Goal: Transaction & Acquisition: Purchase product/service

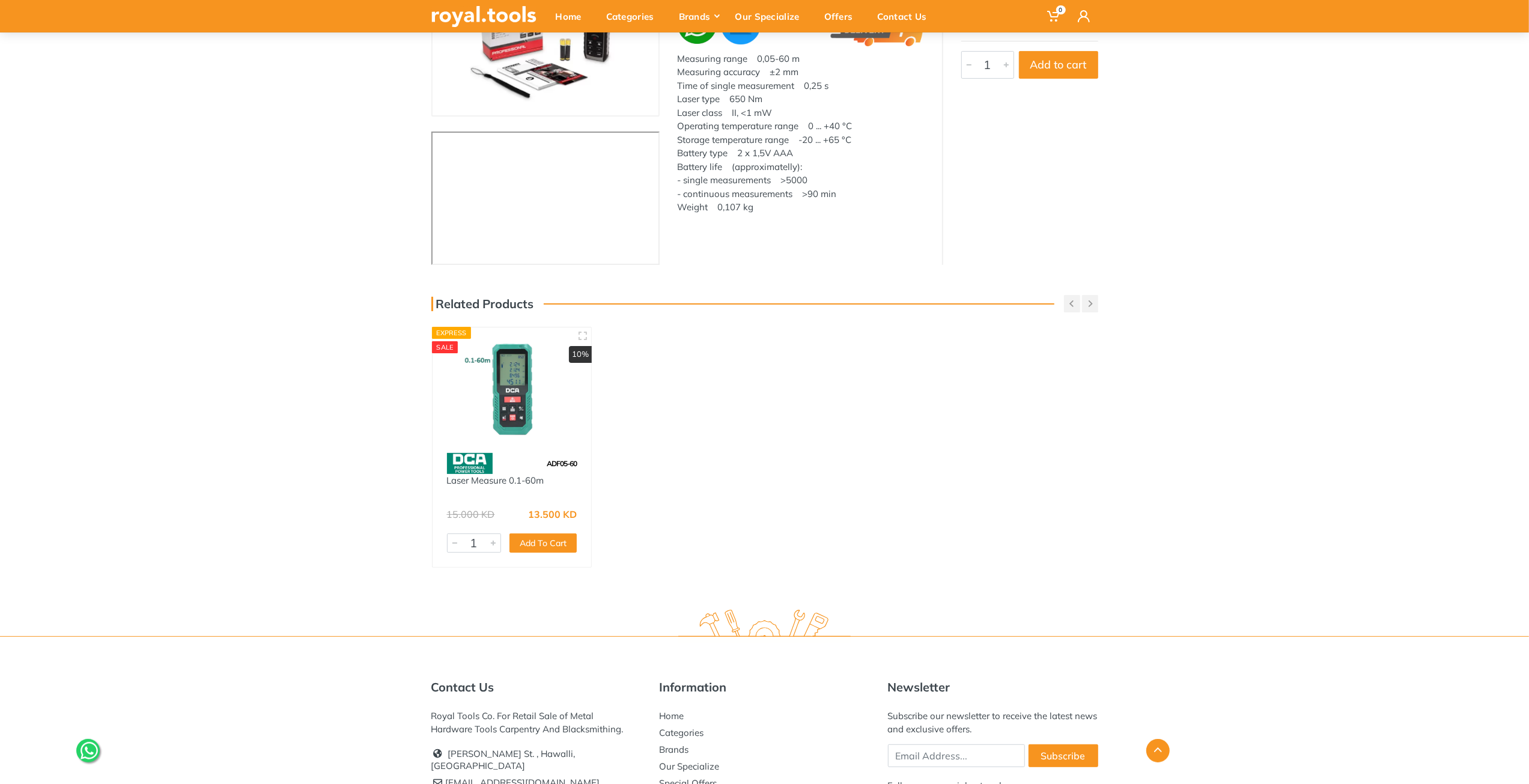
scroll to position [301, 0]
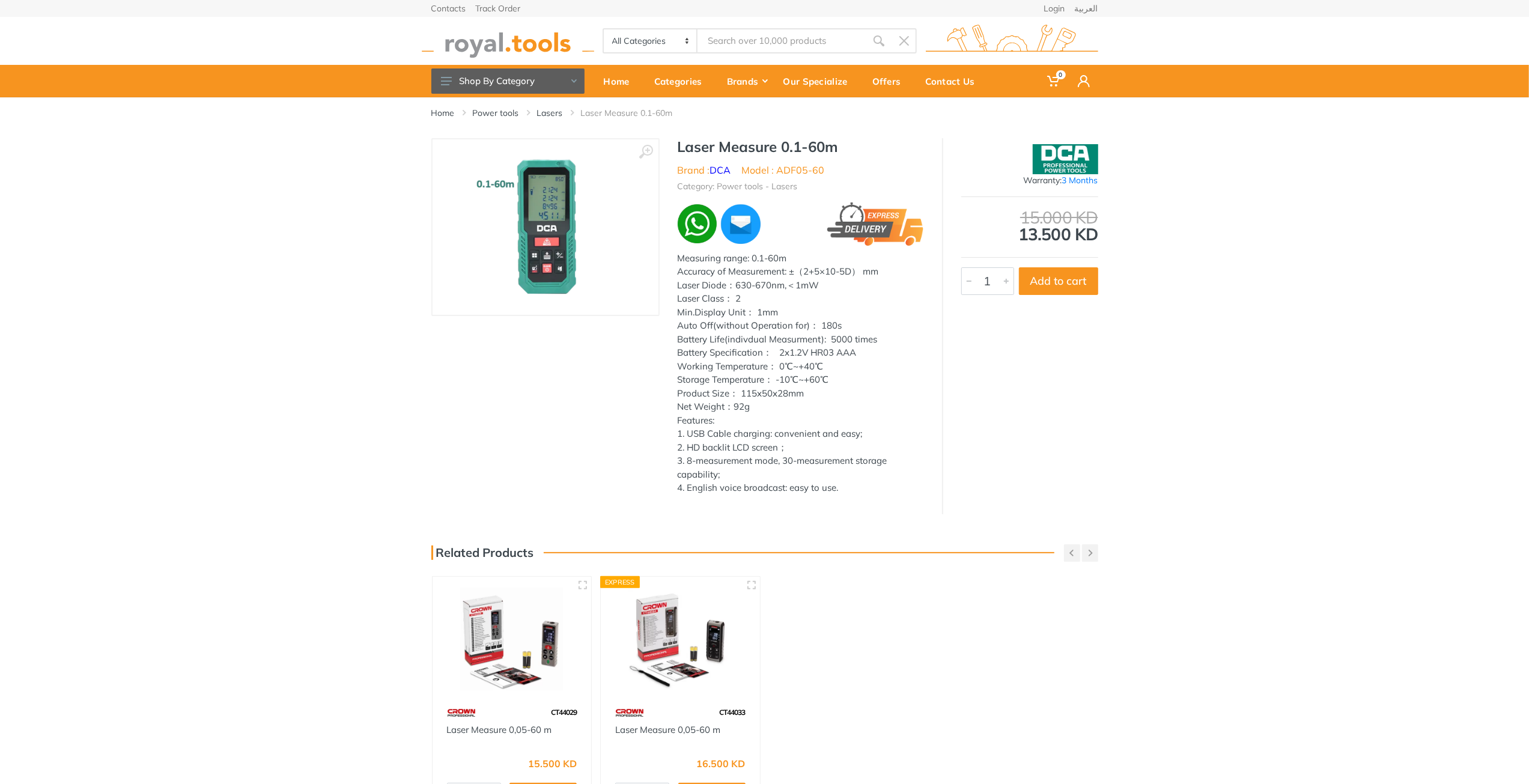
click at [542, 653] on img at bounding box center [512, 638] width 138 height 102
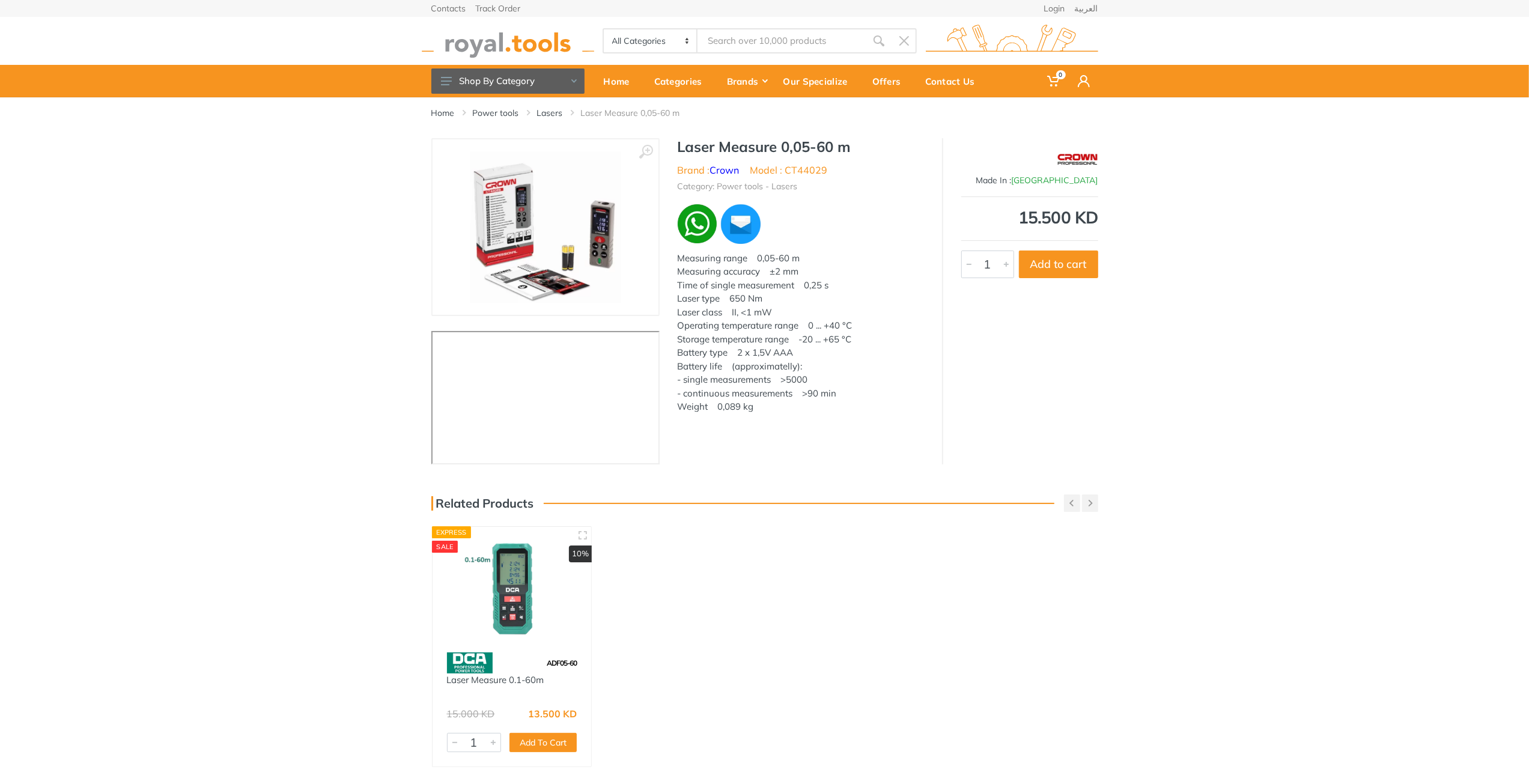
drag, startPoint x: 1019, startPoint y: 213, endPoint x: 1172, endPoint y: 225, distance: 153.5
click at [1172, 225] on div "‹ ›" at bounding box center [764, 301] width 1529 height 326
click at [1113, 355] on div "‹ ›" at bounding box center [764, 301] width 1529 height 326
click at [747, 527] on div "Home Power tools Lasers Laser Measure 0,05-60 m ‹ › 3637" at bounding box center [764, 447] width 1529 height 700
click at [597, 244] on img at bounding box center [546, 227] width 151 height 151
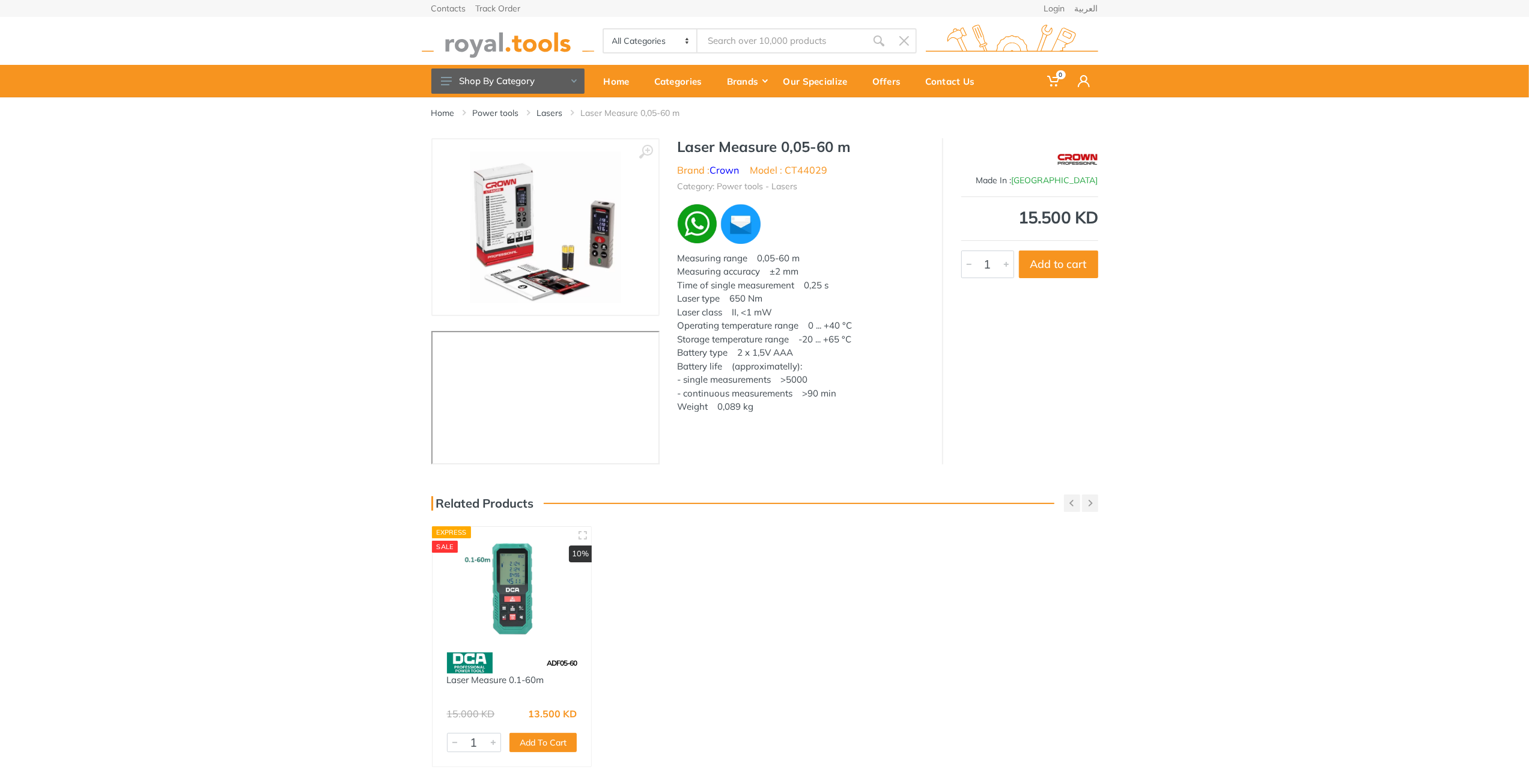
click at [555, 244] on img at bounding box center [546, 227] width 151 height 151
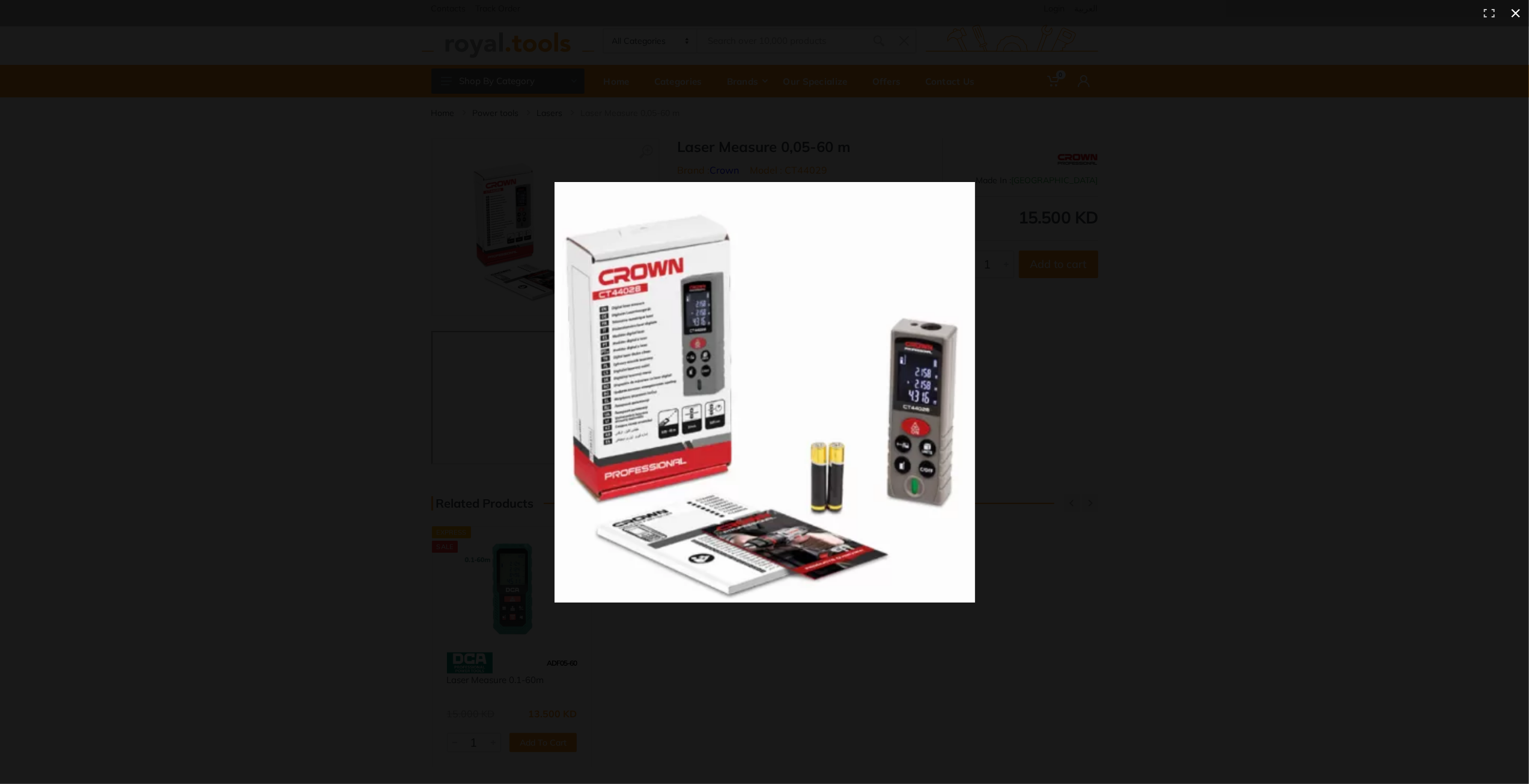
click at [1034, 463] on div at bounding box center [994, 407] width 879 height 451
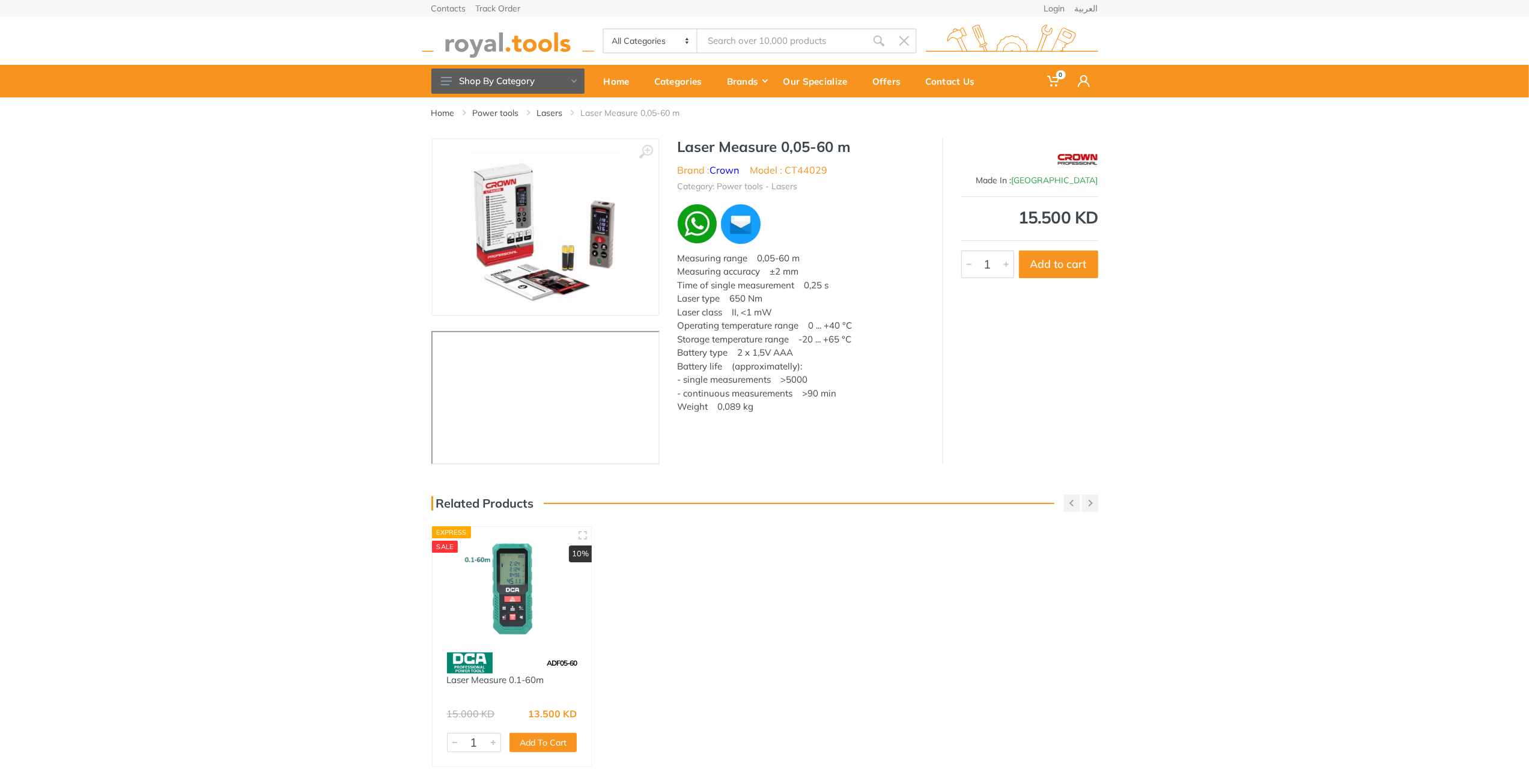
scroll to position [120, 0]
